Goal: Task Accomplishment & Management: Manage account settings

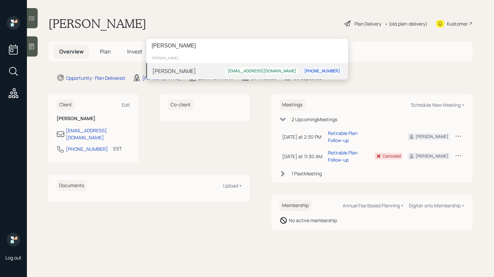
type input "[PERSON_NAME]"
click at [185, 71] on div "[PERSON_NAME] [PERSON_NAME][EMAIL_ADDRESS][DOMAIN_NAME] [PHONE_NUMBER]" at bounding box center [247, 71] width 202 height 16
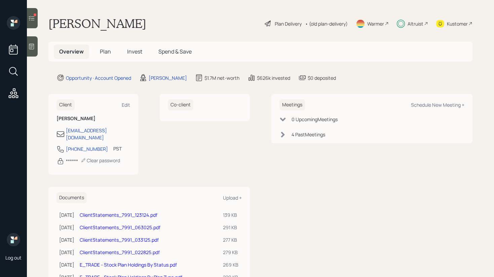
click at [132, 49] on span "Invest" at bounding box center [134, 51] width 15 height 7
